Goal: Check status: Check status

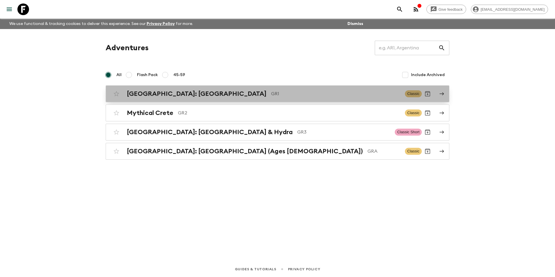
click at [138, 98] on div "[GEOGRAPHIC_DATA]: [GEOGRAPHIC_DATA] & the Islands GR1 Classic" at bounding box center [266, 94] width 311 height 12
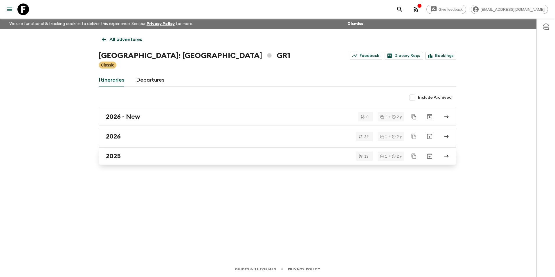
click at [118, 159] on h2 "2025" at bounding box center [113, 156] width 15 height 8
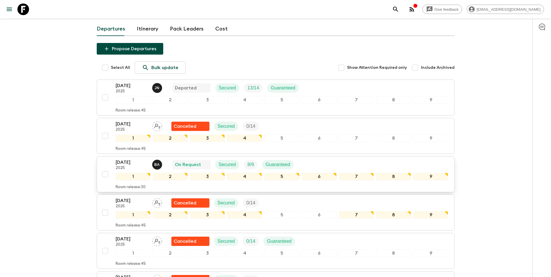
scroll to position [58, 0]
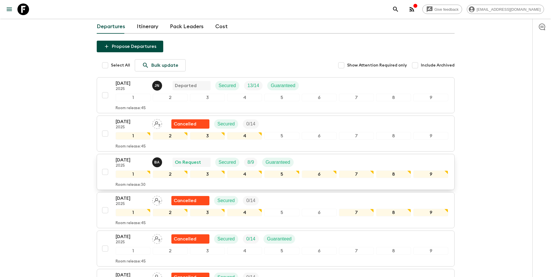
click at [127, 156] on p "[DATE]" at bounding box center [132, 159] width 32 height 7
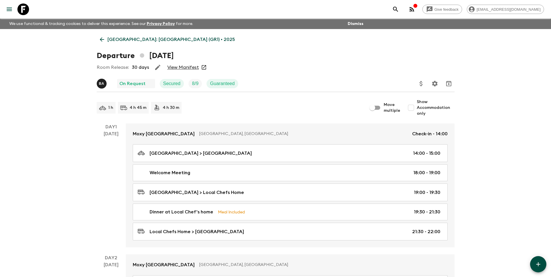
click at [189, 68] on link "View Manifest" at bounding box center [183, 67] width 32 height 6
